Goal: Task Accomplishment & Management: Use online tool/utility

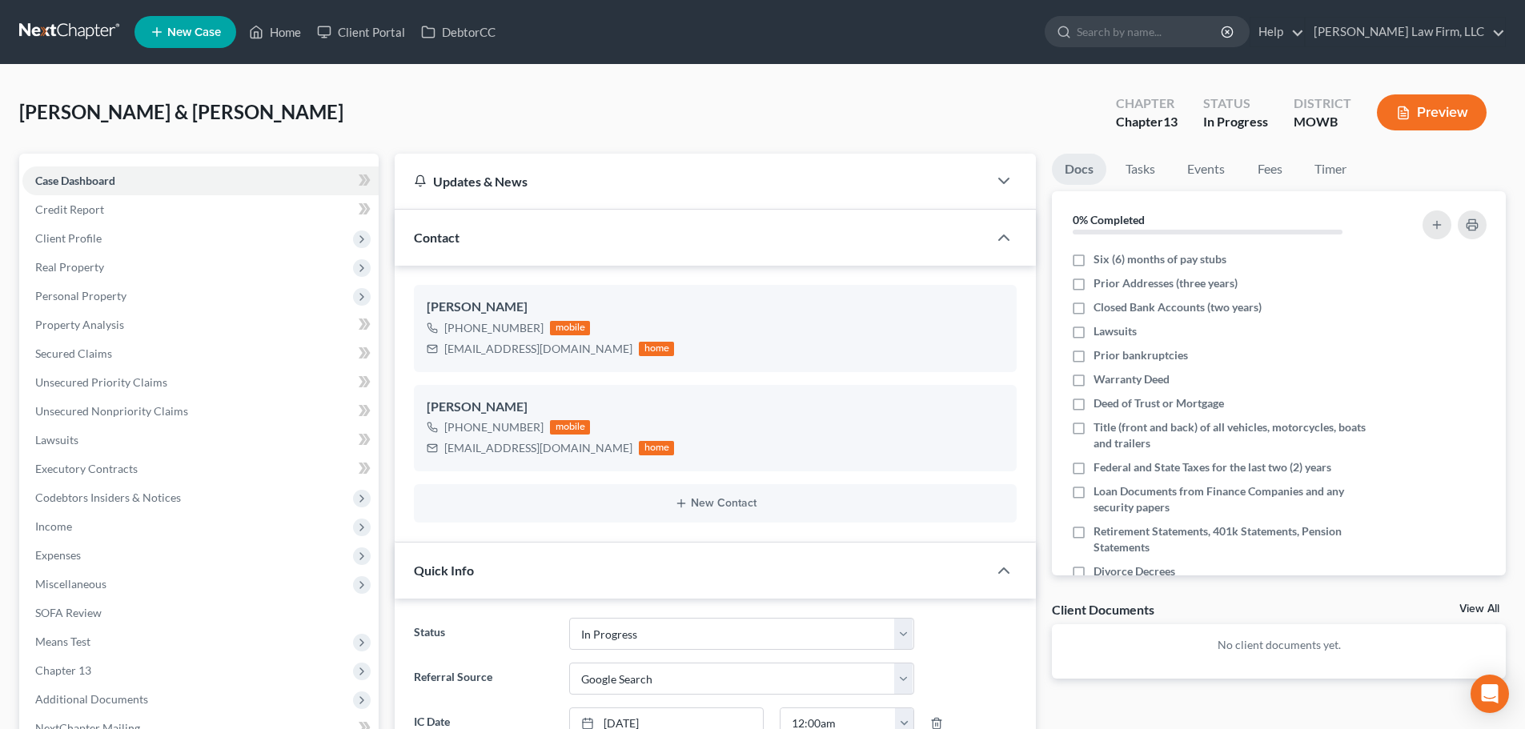
select select "4"
click at [286, 27] on link "Home" at bounding box center [275, 32] width 68 height 29
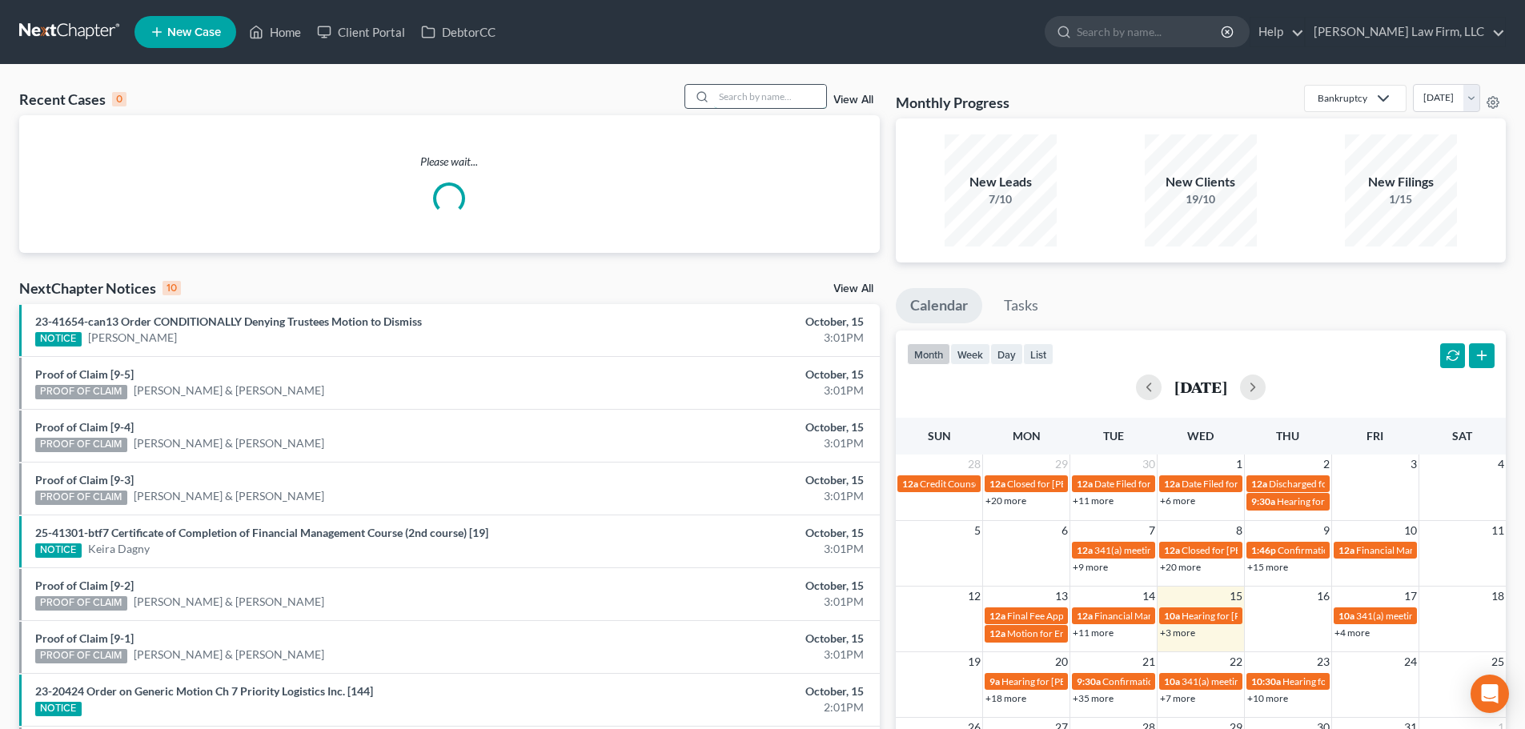
click at [730, 102] on input "search" at bounding box center [770, 96] width 112 height 23
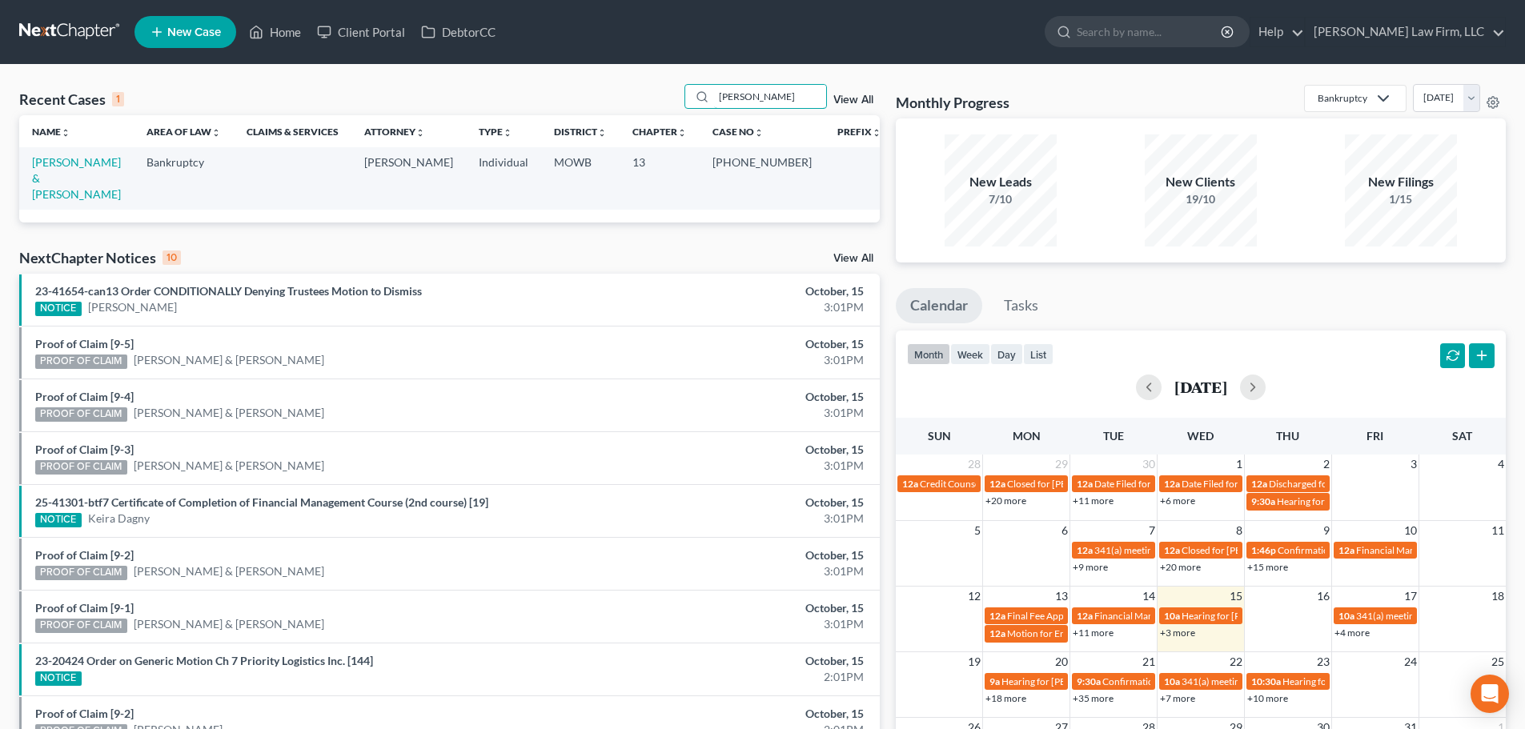
type input "[PERSON_NAME]"
click at [80, 155] on td "[PERSON_NAME] & [PERSON_NAME]" at bounding box center [76, 178] width 114 height 62
click at [94, 162] on link "[PERSON_NAME] & [PERSON_NAME]" at bounding box center [76, 178] width 89 height 46
select select "4"
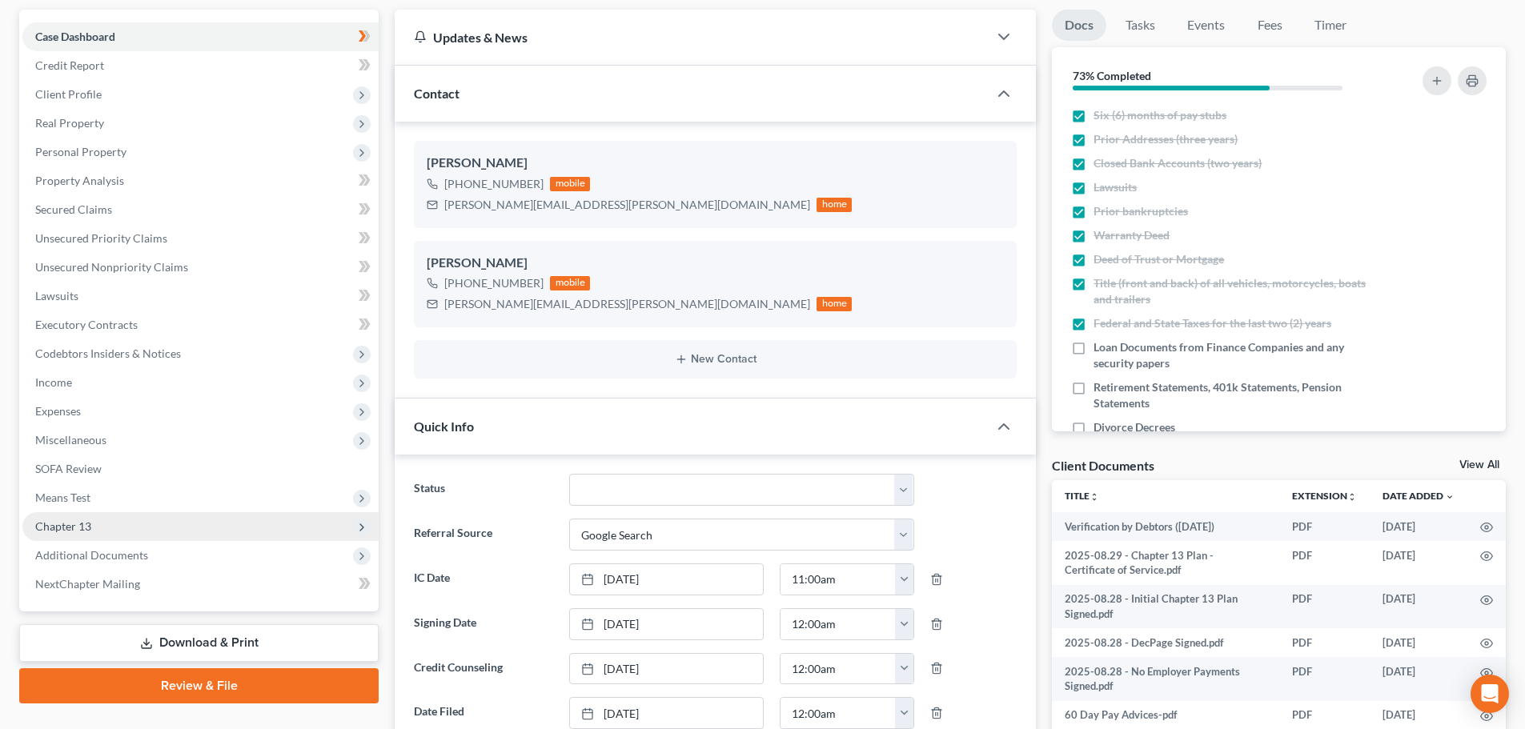
scroll to position [160, 0]
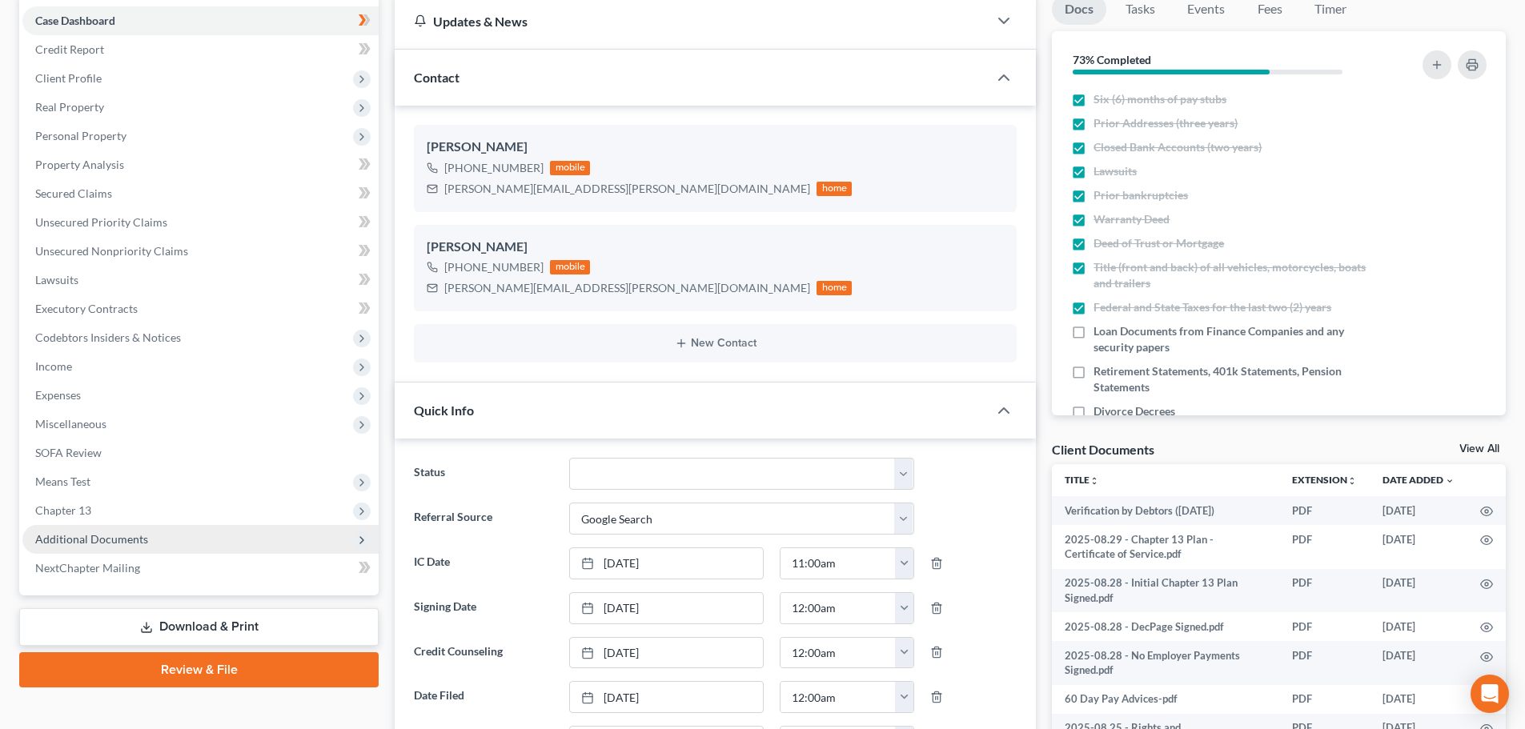
click at [116, 532] on span "Additional Documents" at bounding box center [91, 539] width 113 height 14
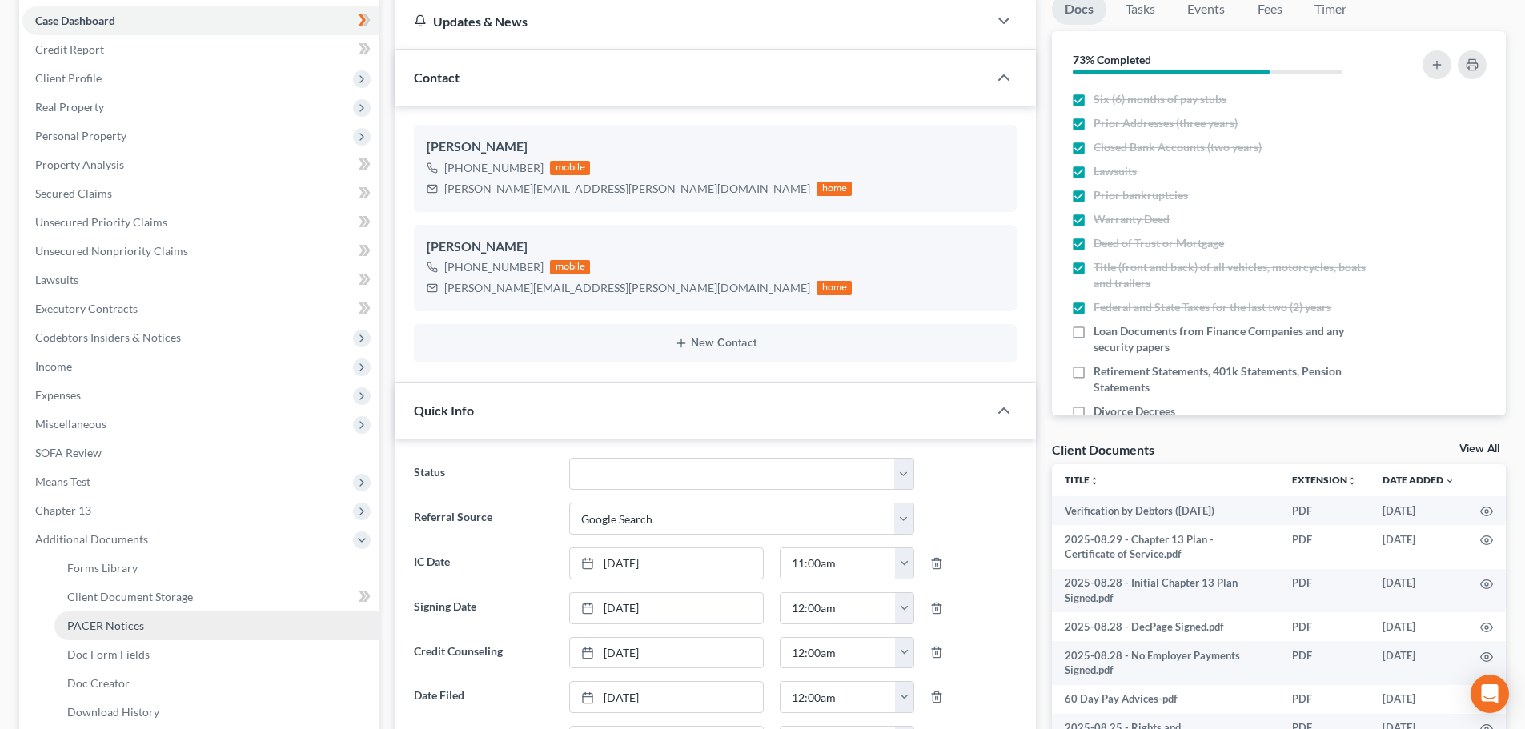
click at [113, 619] on span "PACER Notices" at bounding box center [105, 626] width 77 height 14
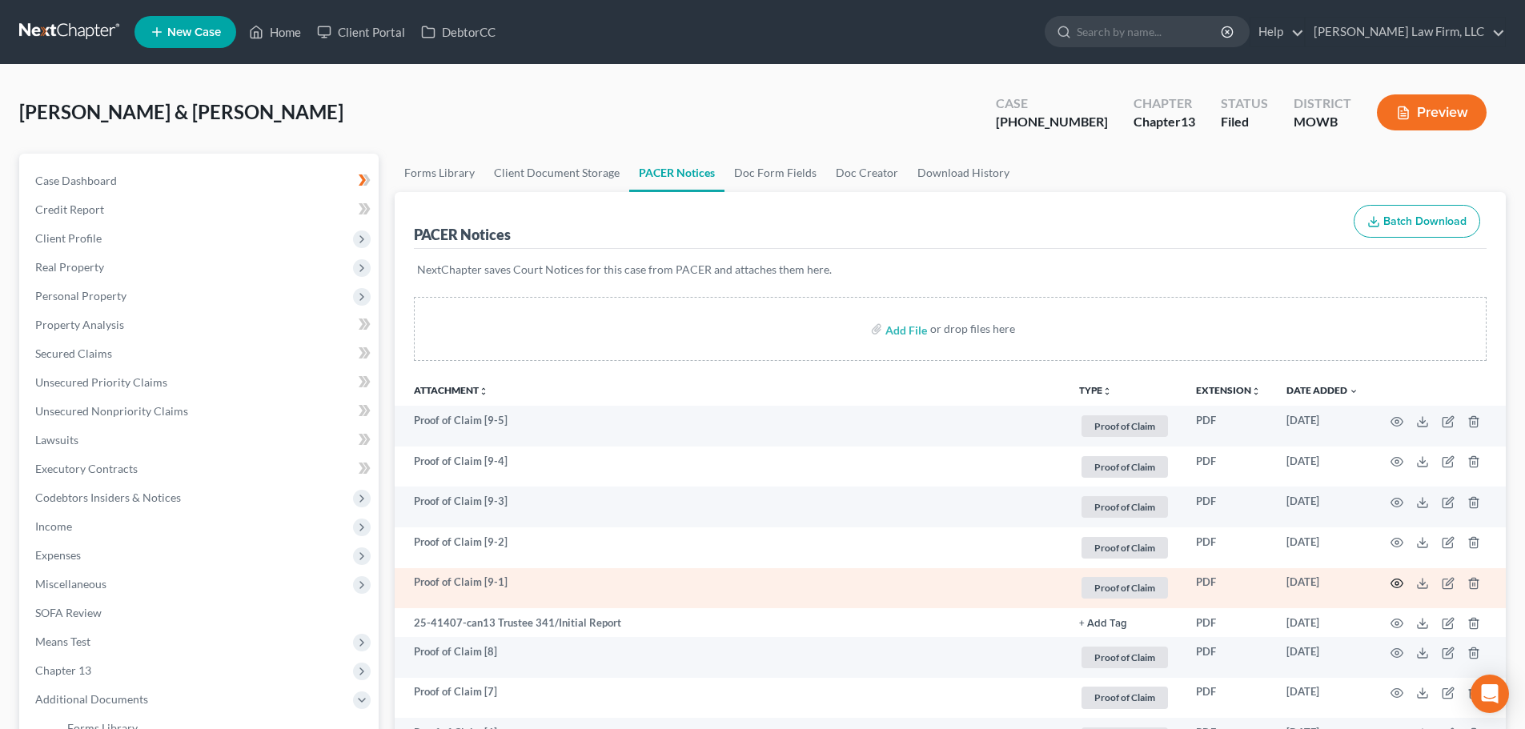
click at [1398, 580] on icon "button" at bounding box center [1397, 583] width 13 height 13
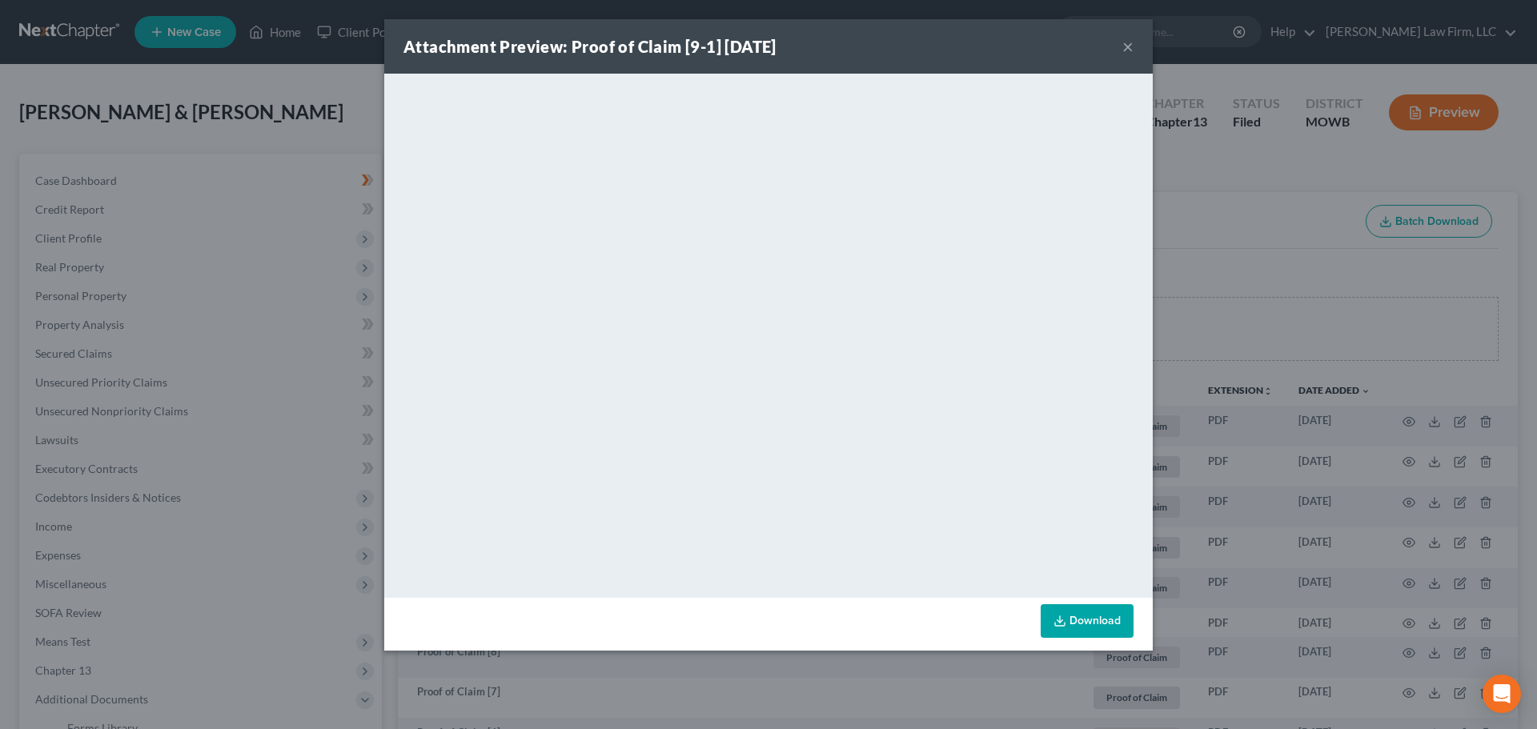
click at [1127, 41] on button "×" at bounding box center [1127, 46] width 11 height 19
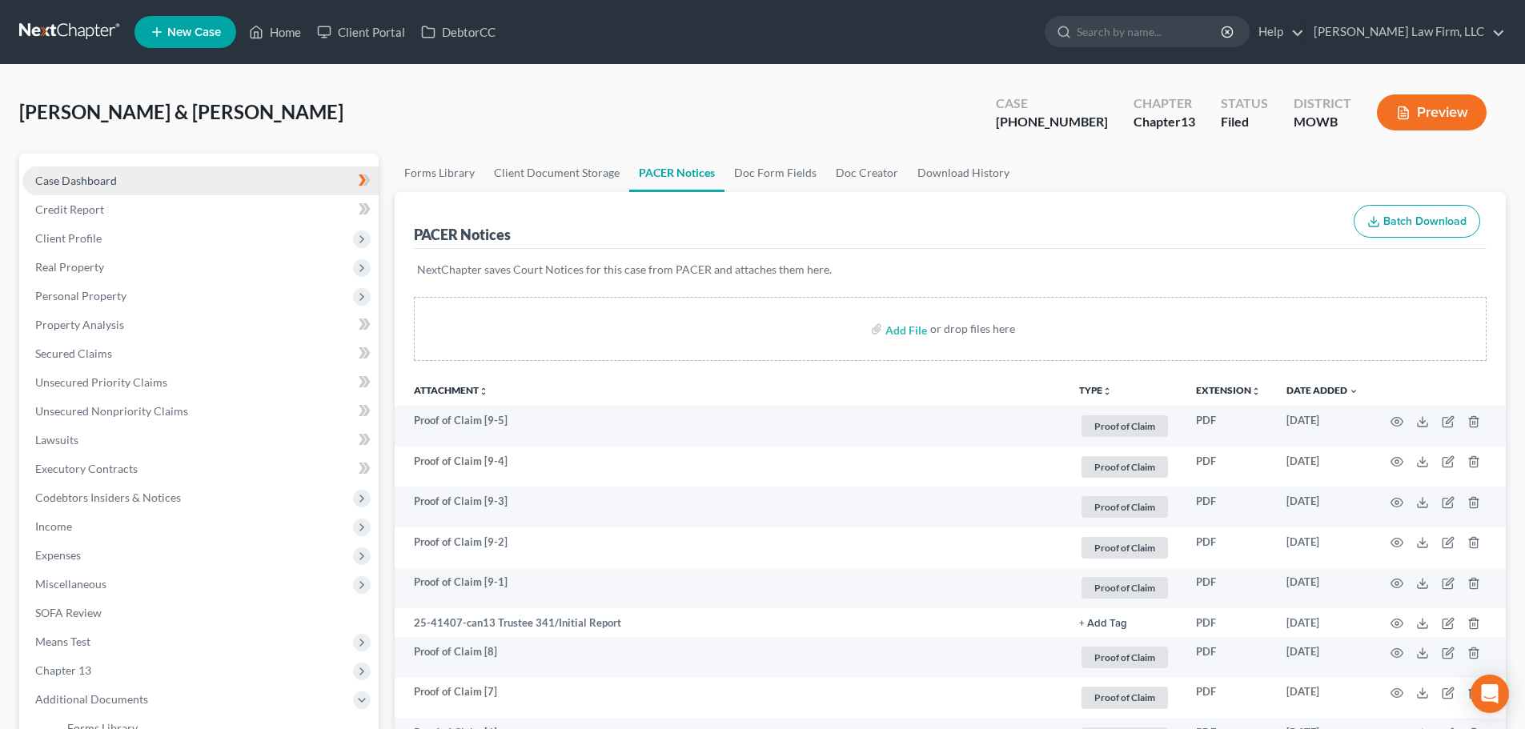
click at [110, 179] on span "Case Dashboard" at bounding box center [76, 181] width 82 height 14
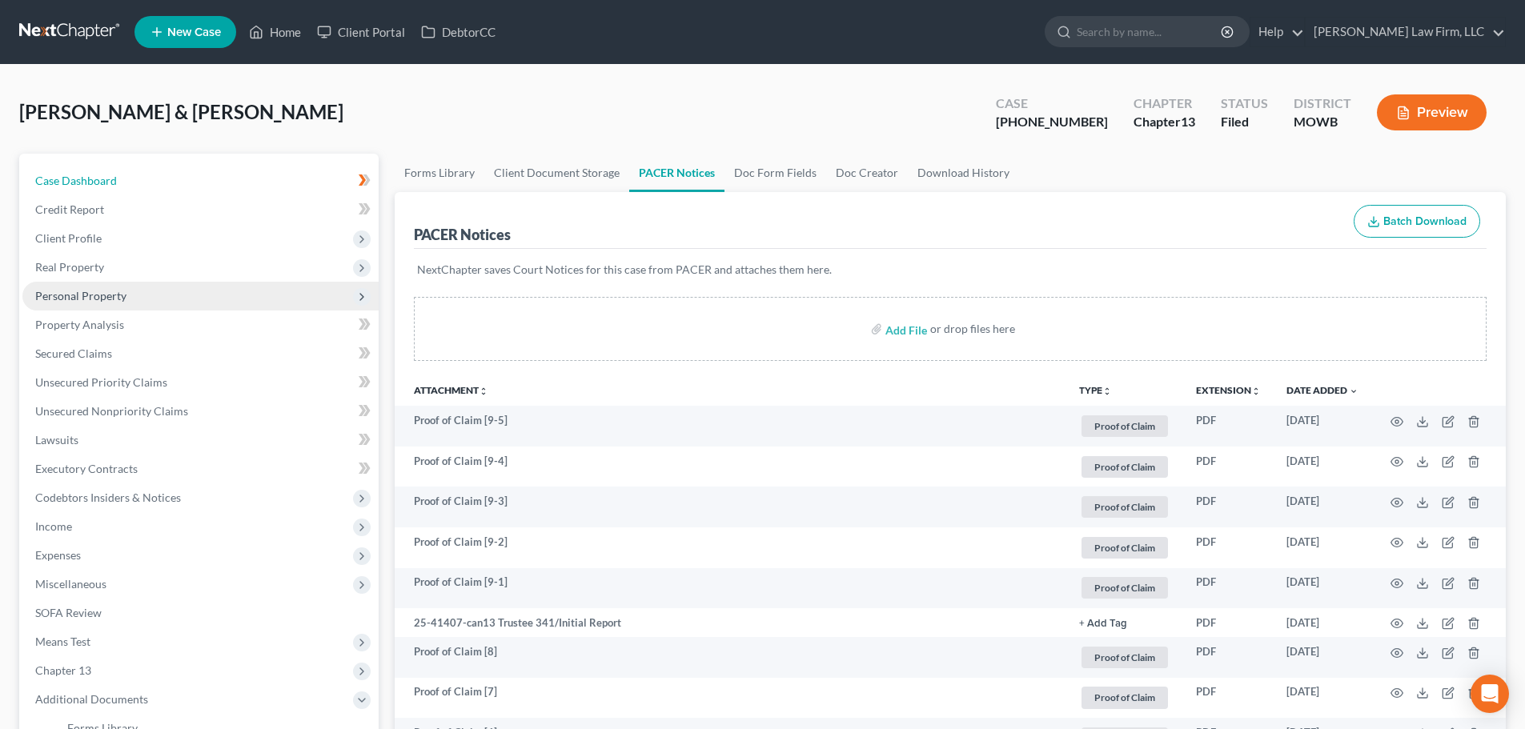
select select "4"
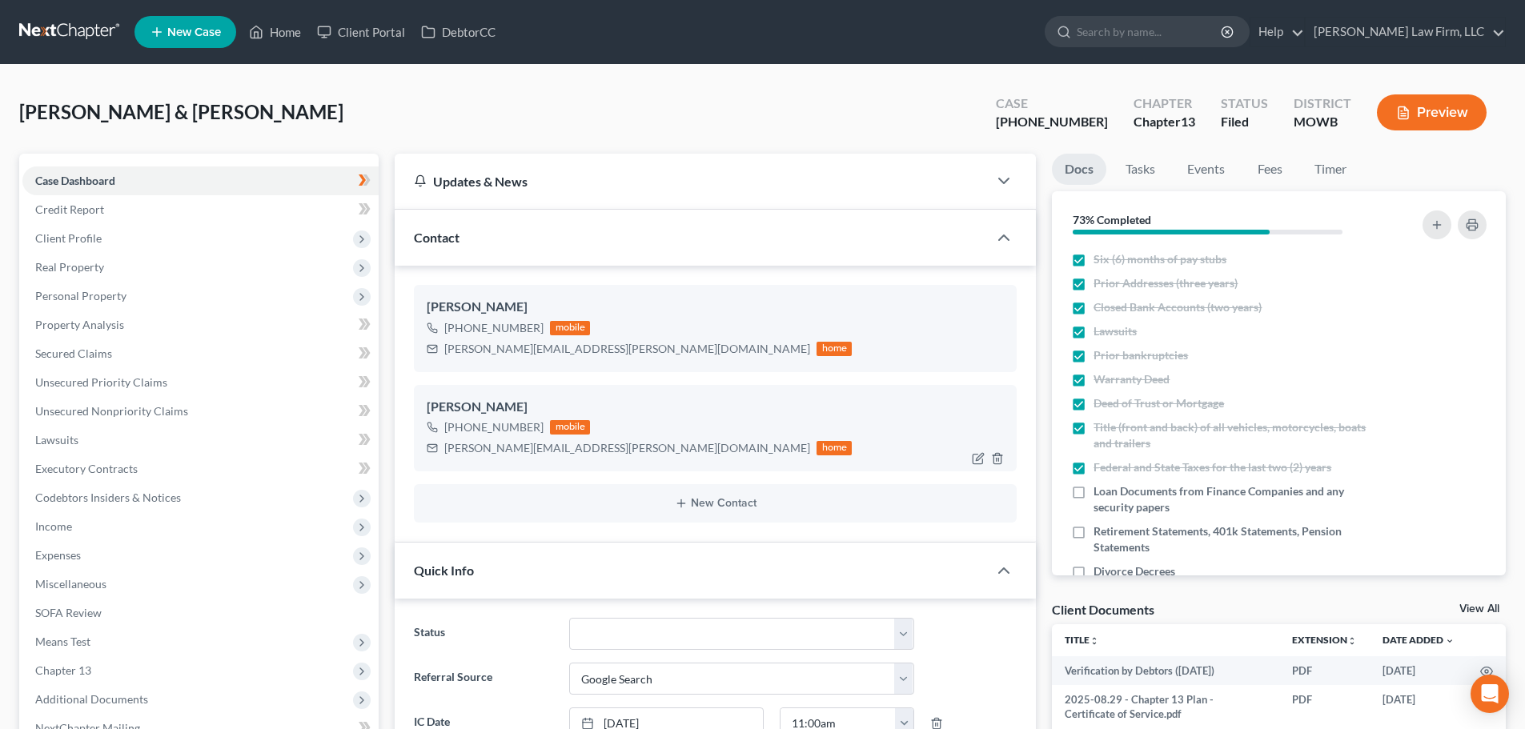
scroll to position [338, 0]
